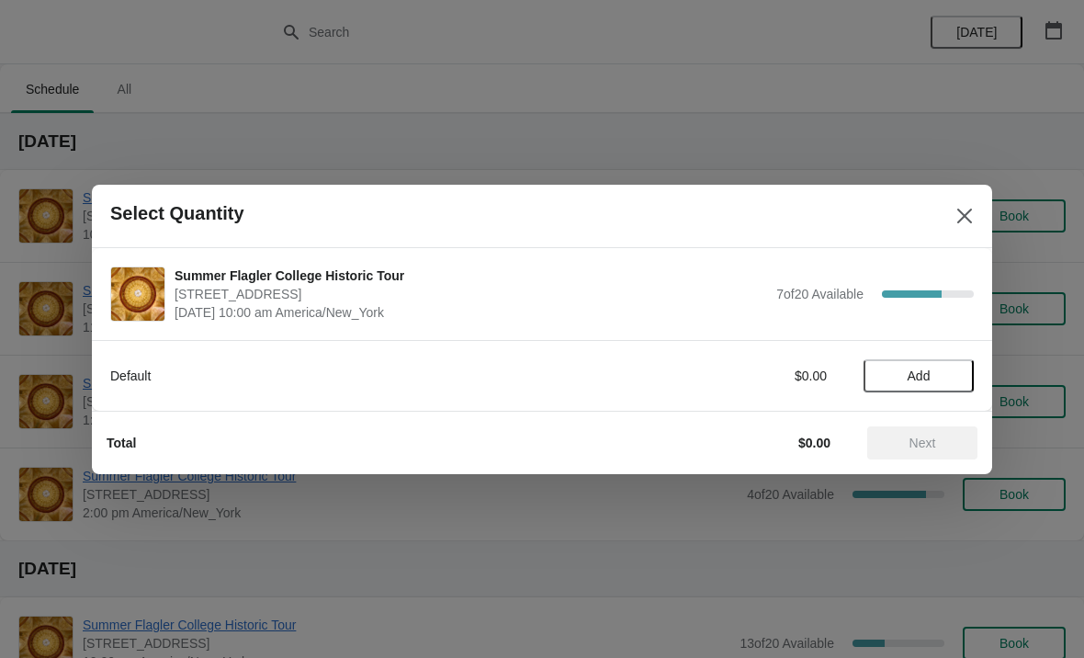
click at [925, 372] on span "Add" at bounding box center [918, 375] width 23 height 15
click at [949, 438] on span "Next" at bounding box center [922, 442] width 81 height 15
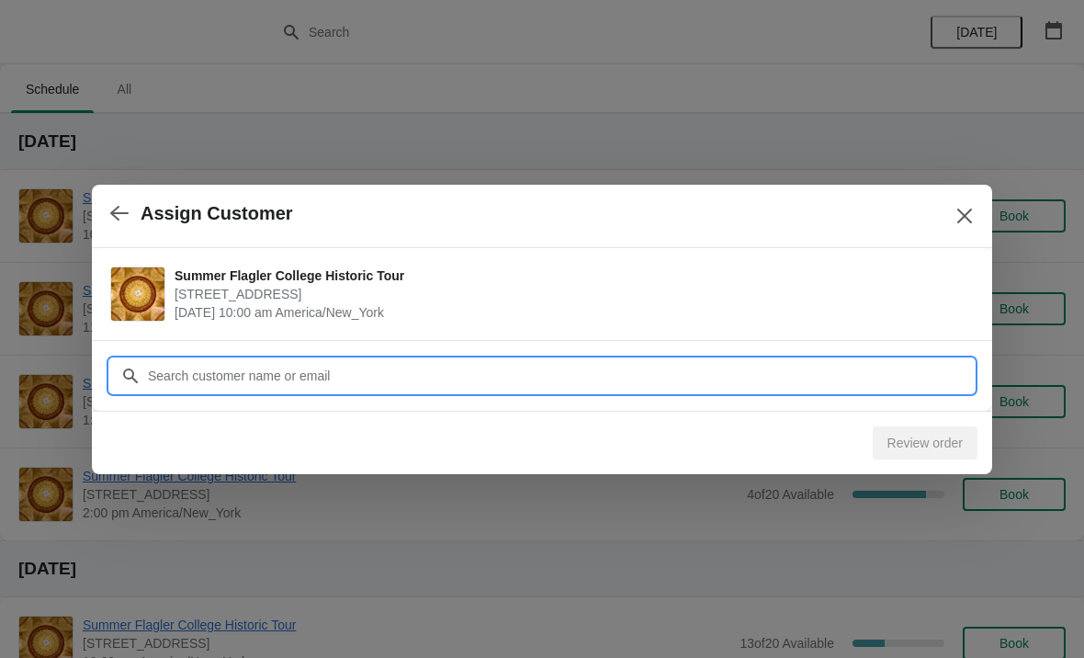
click at [857, 379] on input "Customer" at bounding box center [560, 375] width 827 height 33
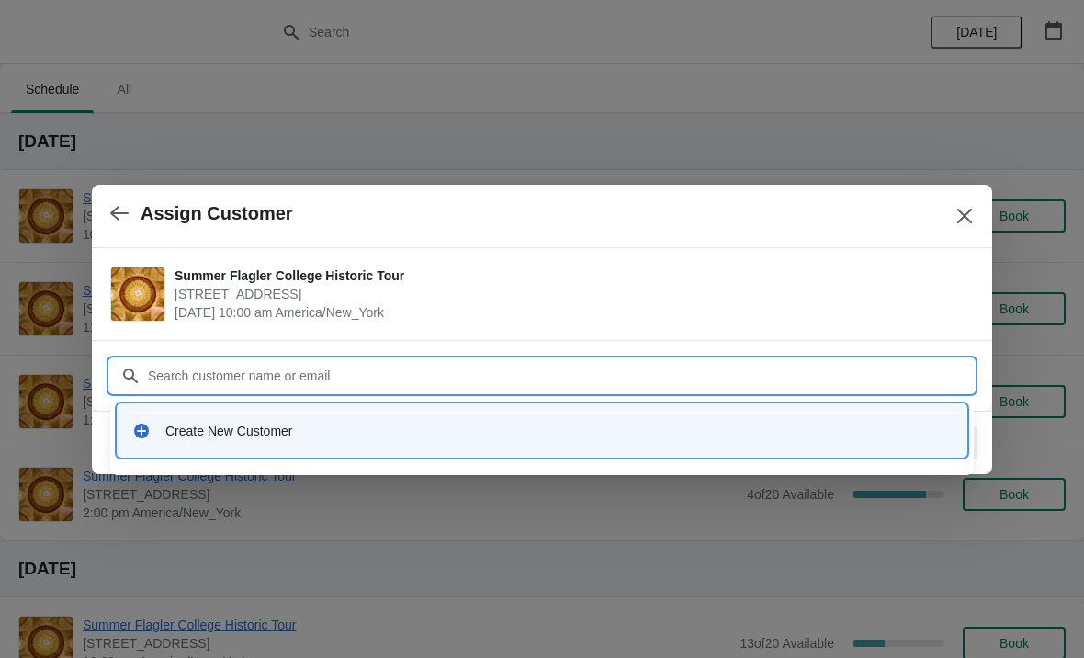
click at [266, 422] on div "Create New Customer" at bounding box center [558, 431] width 786 height 18
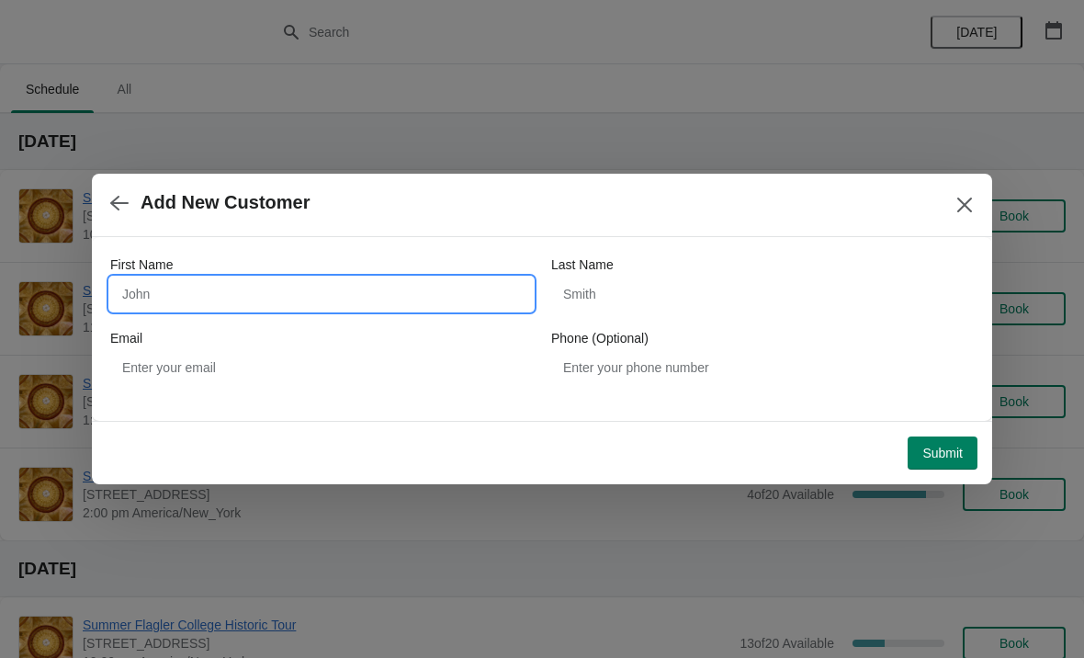
click at [348, 293] on input "First Name" at bounding box center [321, 293] width 423 height 33
type input "[PERSON_NAME]"
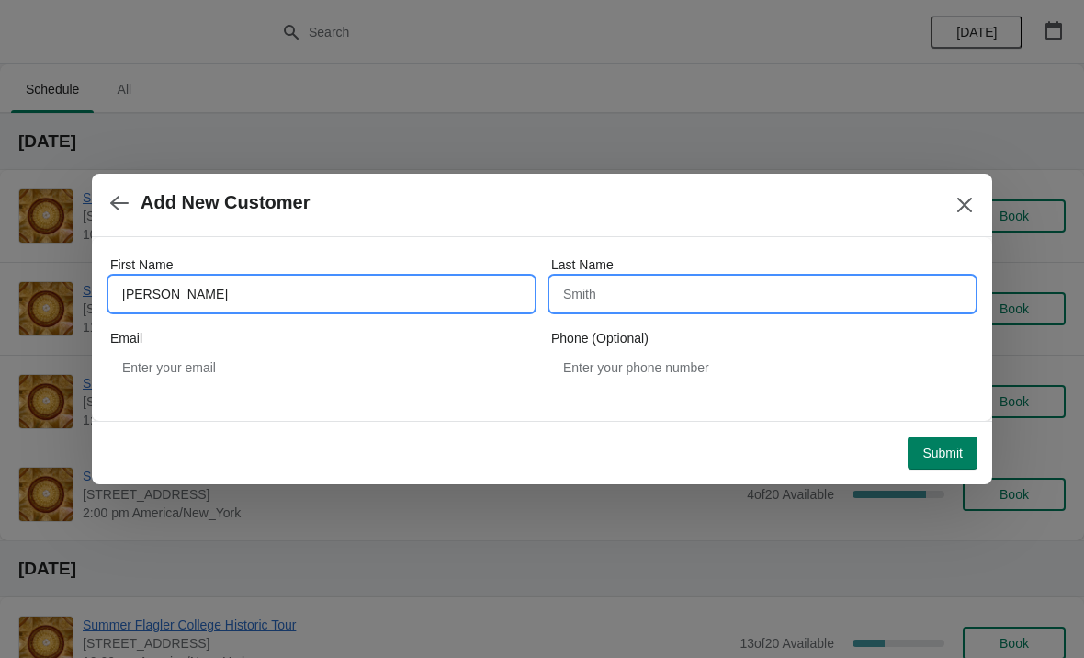
click at [822, 299] on input "Last Name" at bounding box center [762, 293] width 423 height 33
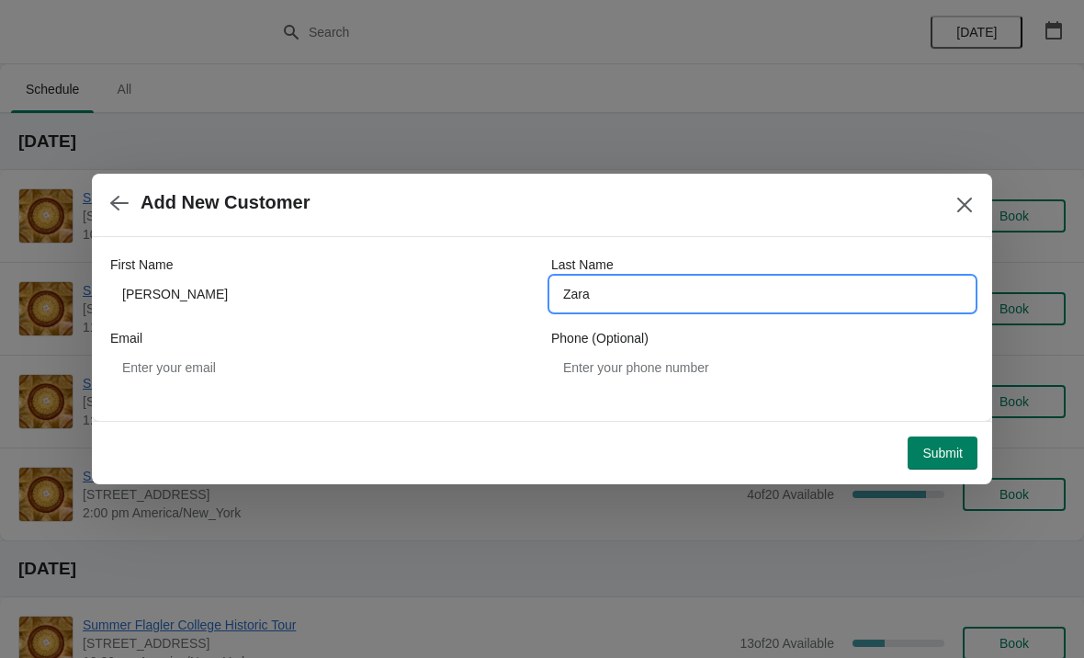
click at [814, 307] on input "Zara" at bounding box center [762, 293] width 423 height 33
type input "Zaradich"
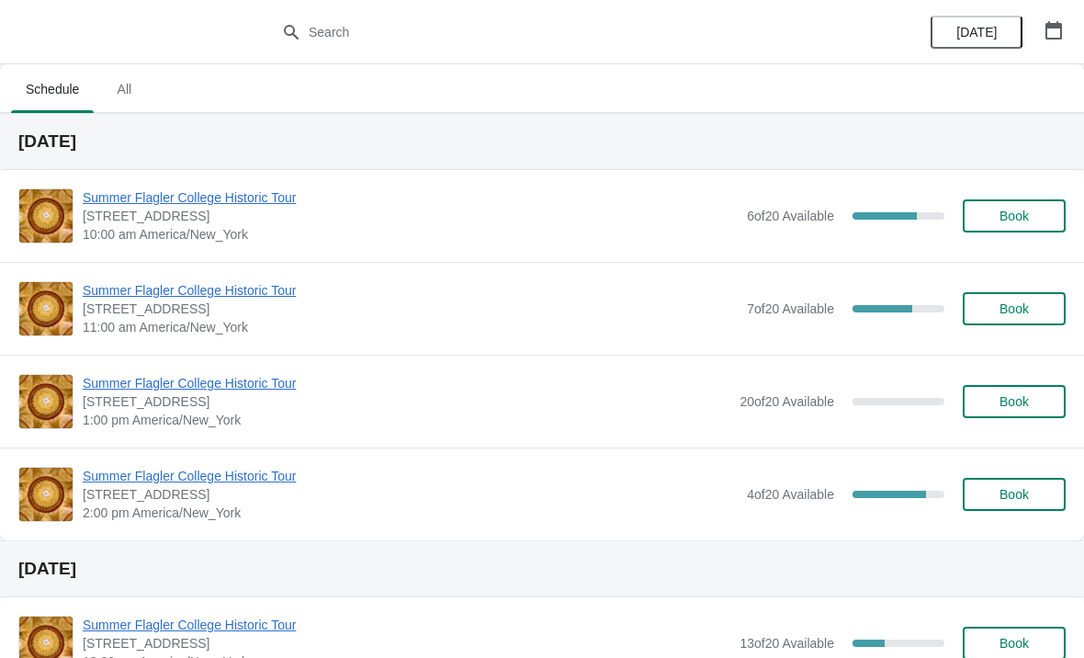
click at [126, 193] on span "Summer Flagler College Historic Tour" at bounding box center [410, 197] width 655 height 18
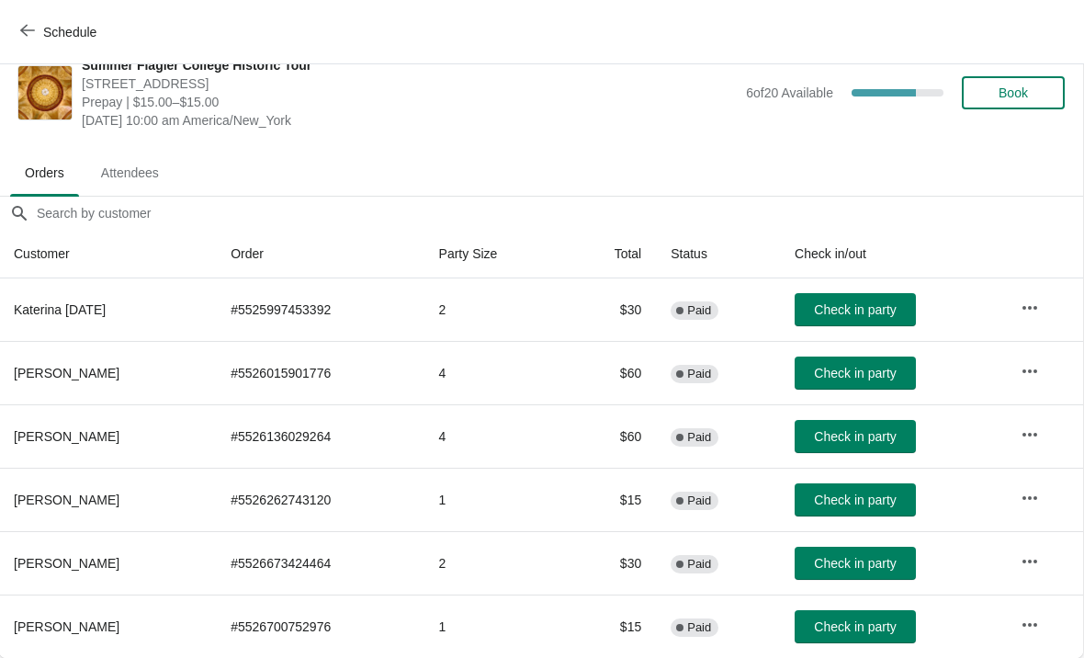
scroll to position [27, 1]
click at [816, 623] on span "Check in party" at bounding box center [855, 626] width 82 height 15
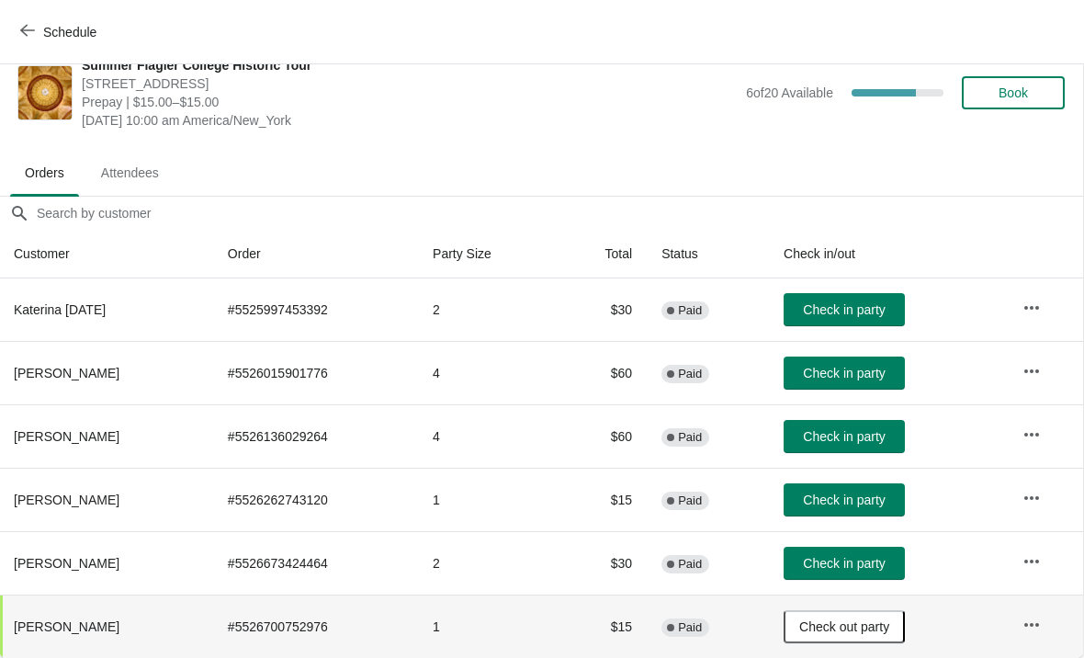
click at [849, 566] on span "Check in party" at bounding box center [844, 563] width 82 height 15
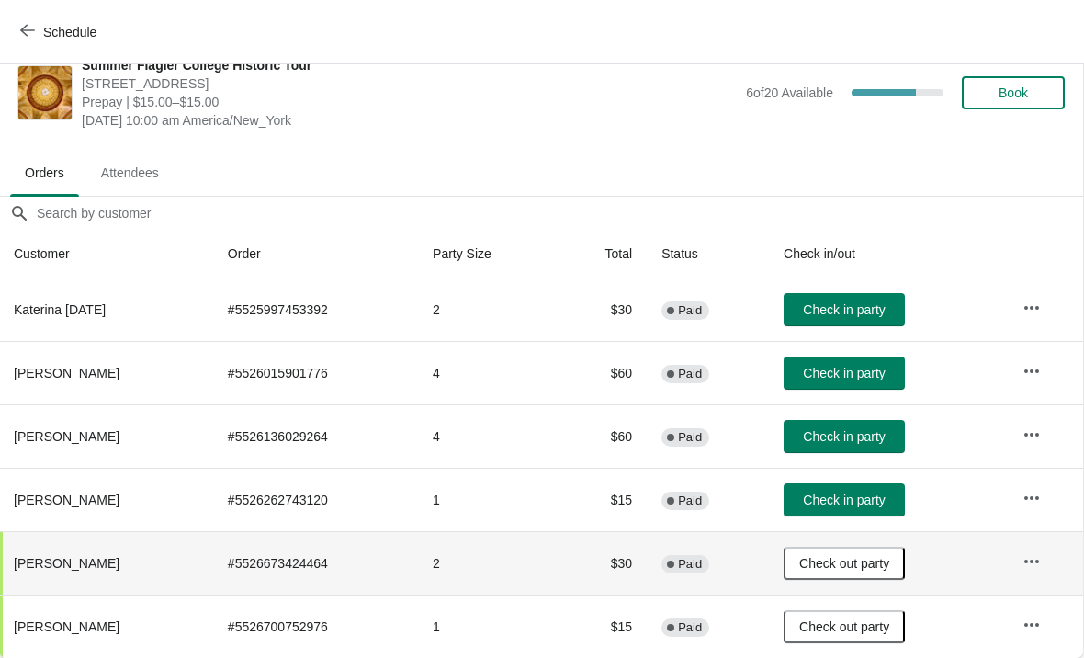
click at [864, 306] on span "Check in party" at bounding box center [844, 309] width 82 height 15
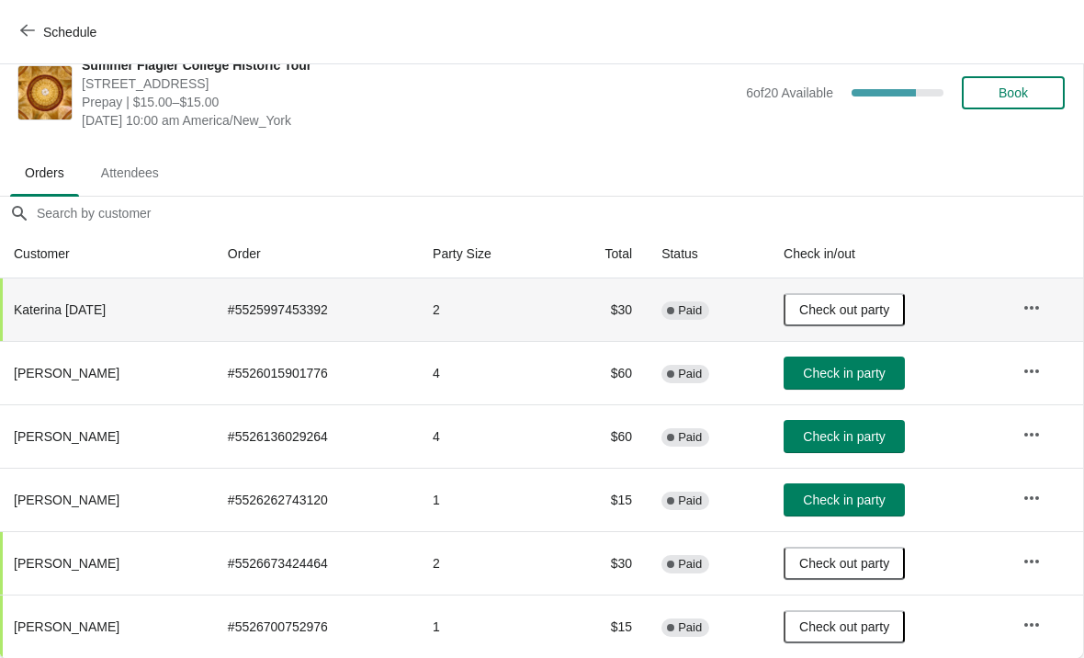
click at [829, 501] on span "Check in party" at bounding box center [844, 499] width 82 height 15
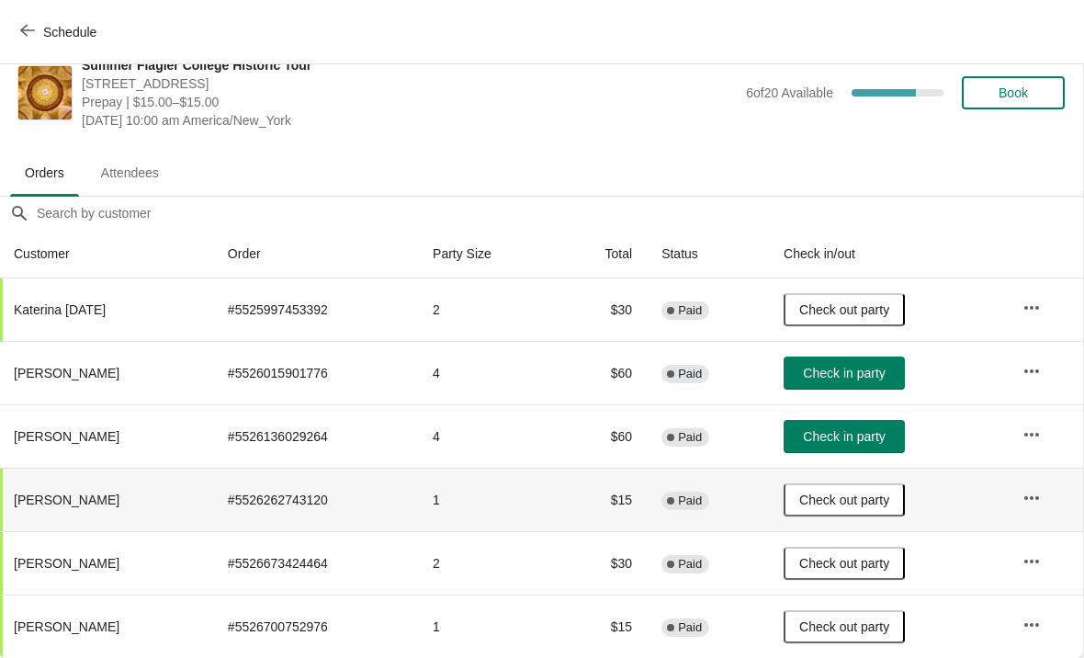
click at [29, 44] on button "Schedule" at bounding box center [60, 32] width 102 height 33
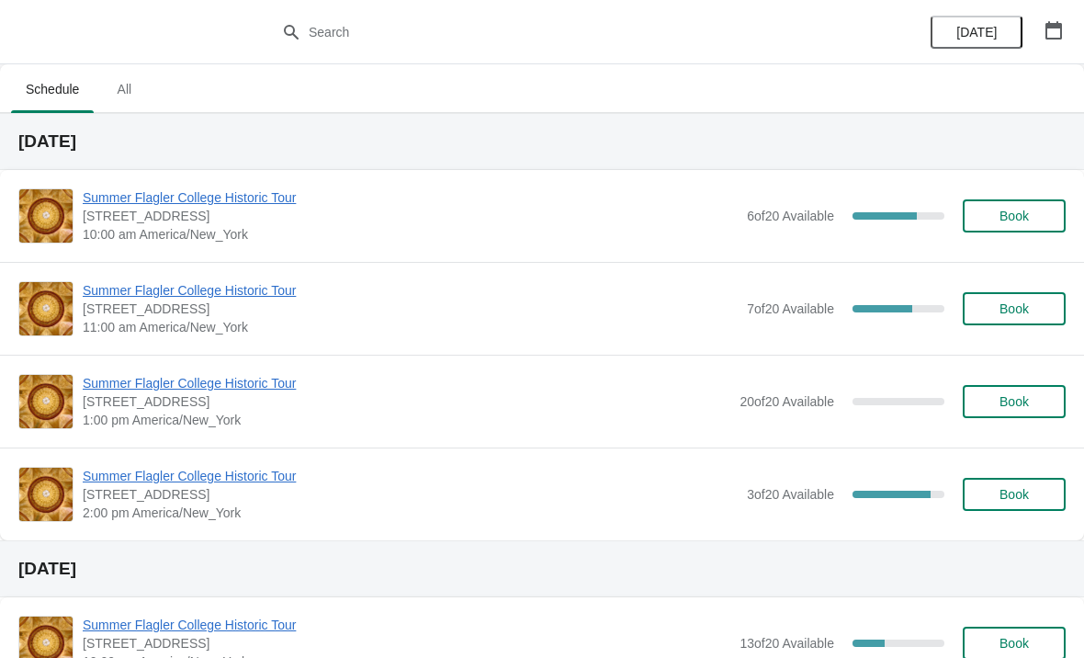
scroll to position [0, 0]
click at [124, 185] on div "Summer Flagler College Historic Tour 74 King Street, St. Augustine, FL, USA 10:…" at bounding box center [542, 216] width 1084 height 92
click at [99, 193] on span "Summer Flagler College Historic Tour" at bounding box center [410, 197] width 655 height 18
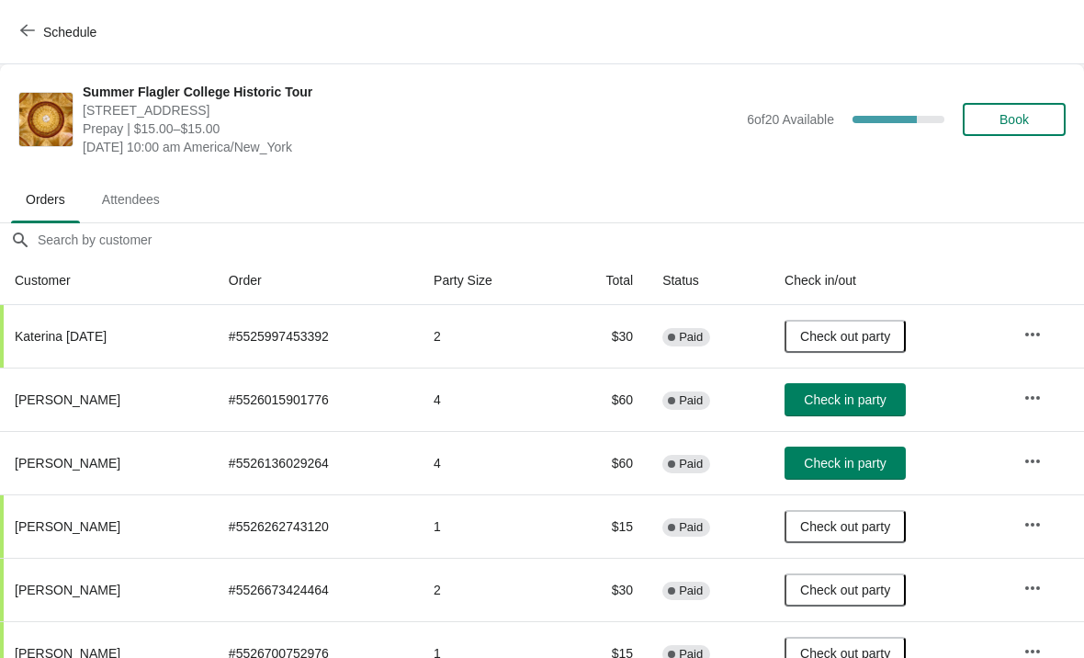
click at [795, 452] on button "Check in party" at bounding box center [844, 462] width 121 height 33
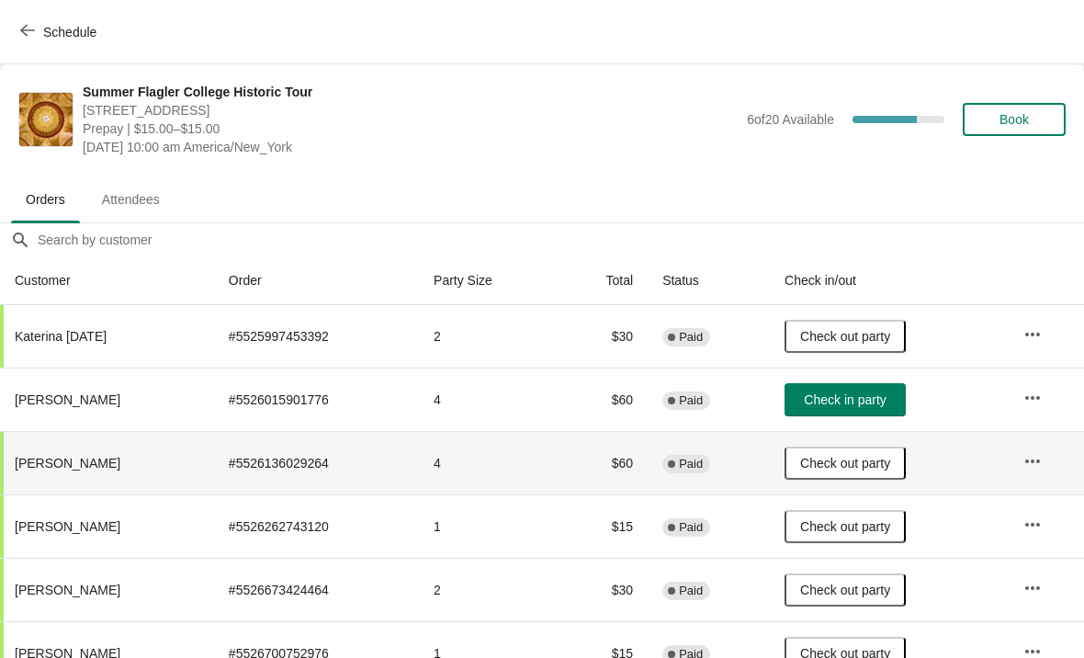
click at [804, 399] on span "Check in party" at bounding box center [845, 399] width 82 height 15
